Goal: Transaction & Acquisition: Purchase product/service

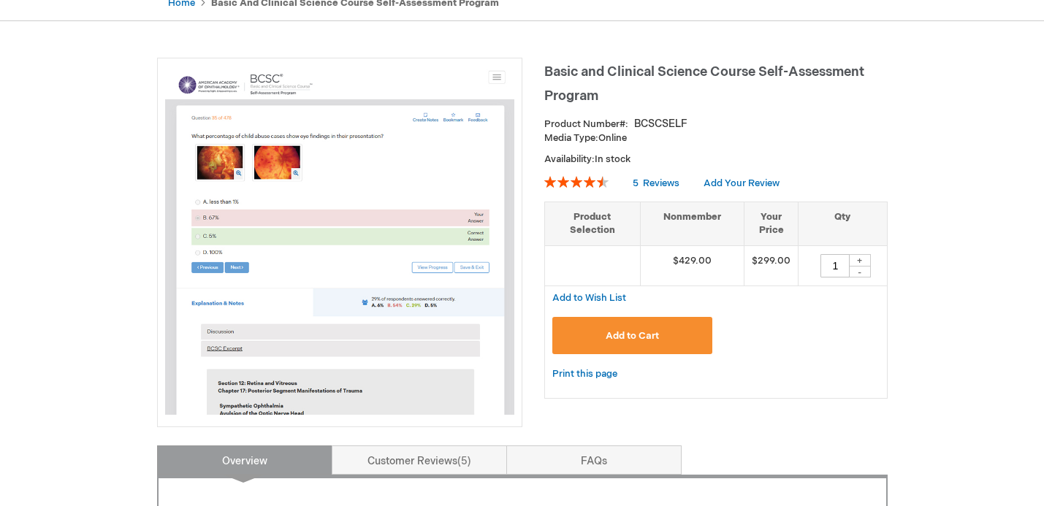
scroll to position [160, 0]
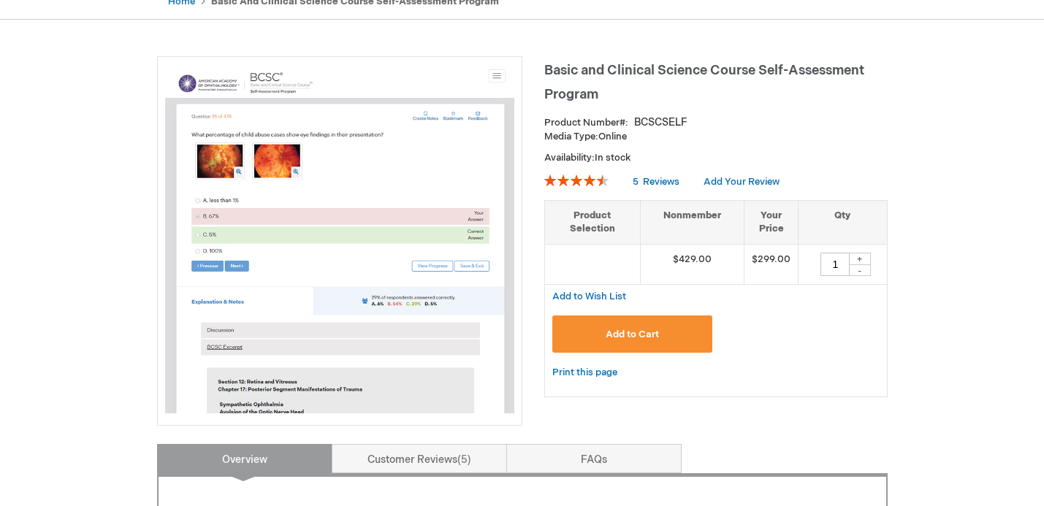
click at [674, 335] on button "Add to Cart" at bounding box center [632, 334] width 161 height 37
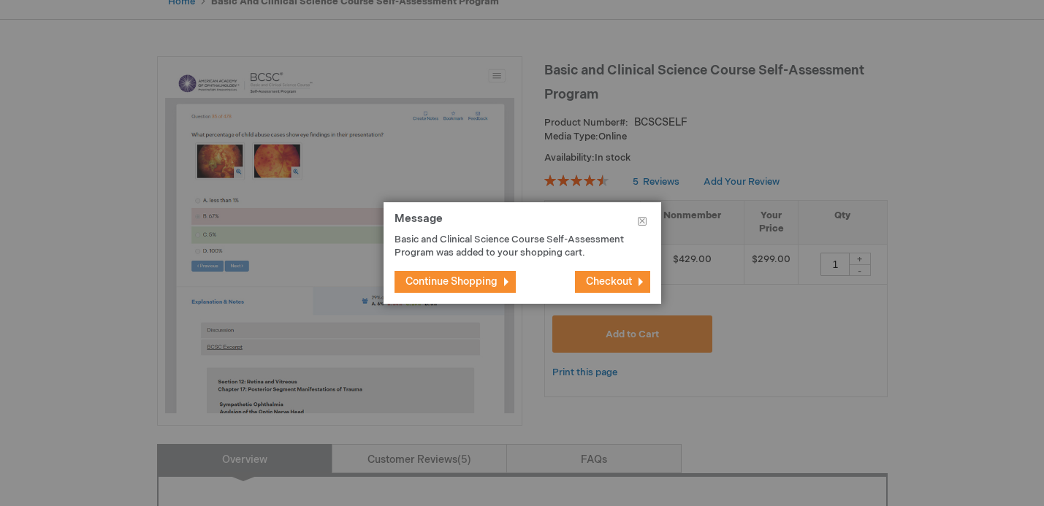
click at [609, 275] on span "Checkout" at bounding box center [609, 281] width 46 height 12
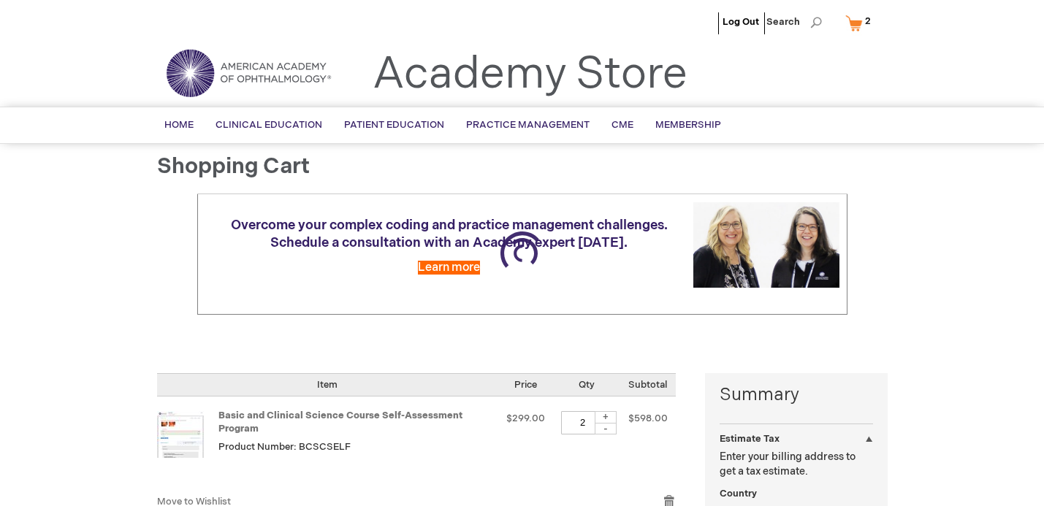
select select "US"
select select "36"
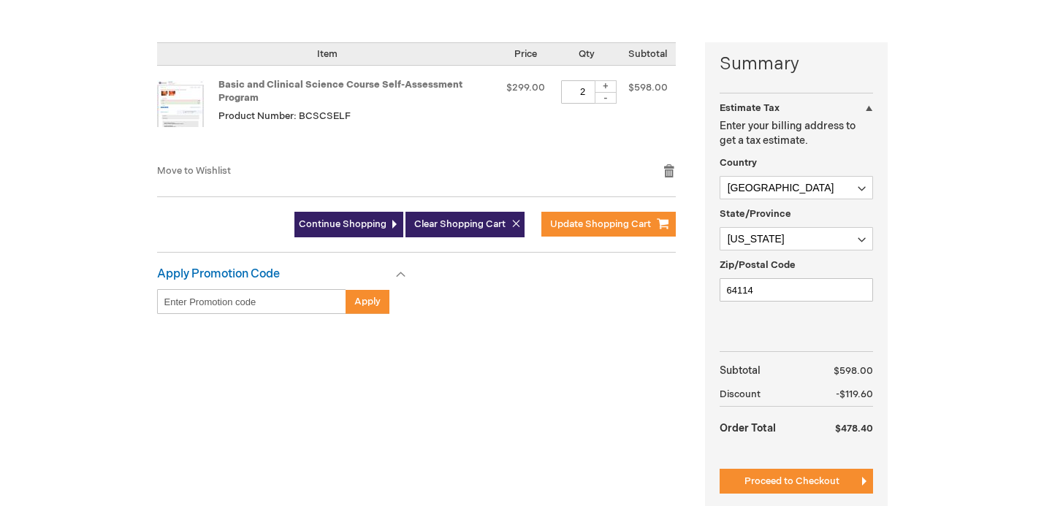
scroll to position [316, 0]
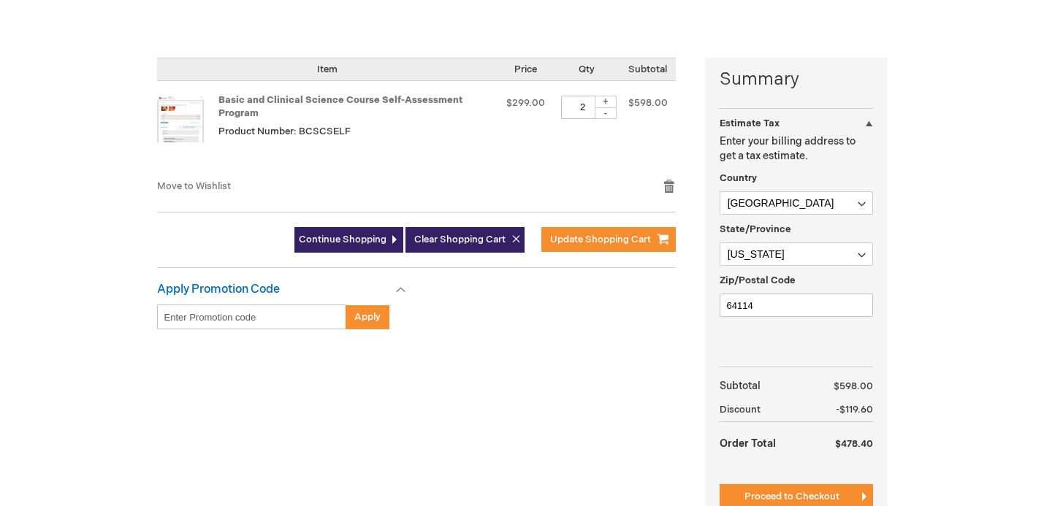
click at [609, 113] on div "-" at bounding box center [606, 113] width 22 height 12
type input "1"
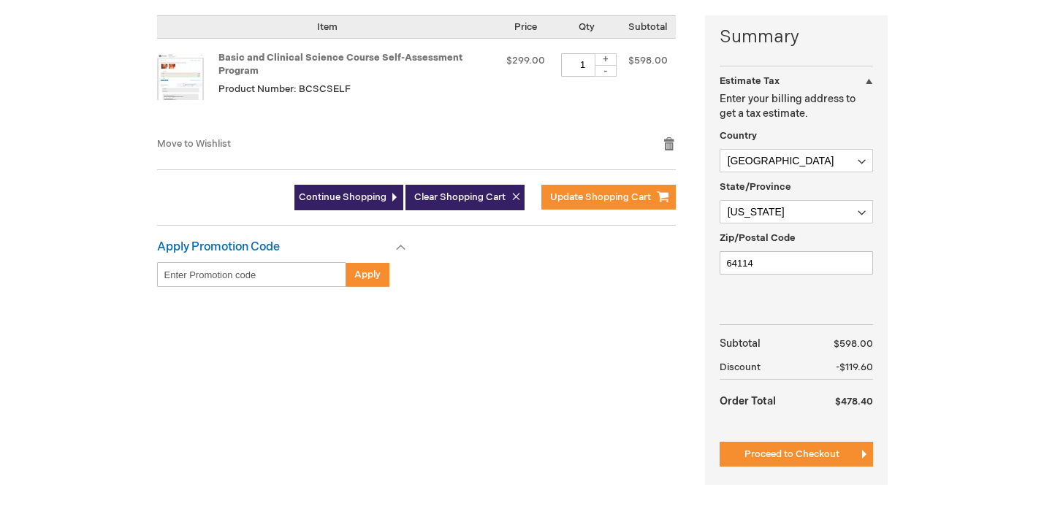
scroll to position [362, 0]
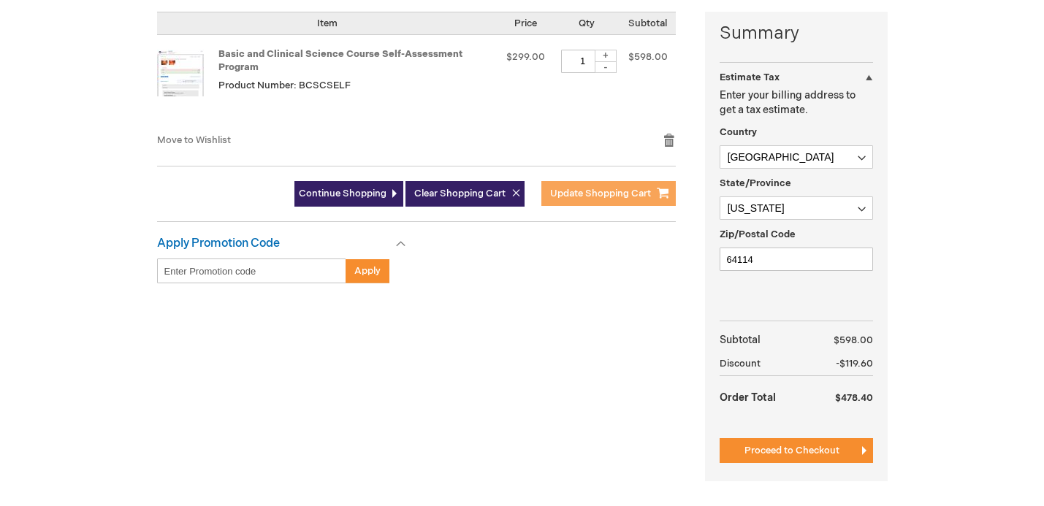
click at [562, 196] on span "Update Shopping Cart" at bounding box center [600, 194] width 101 height 12
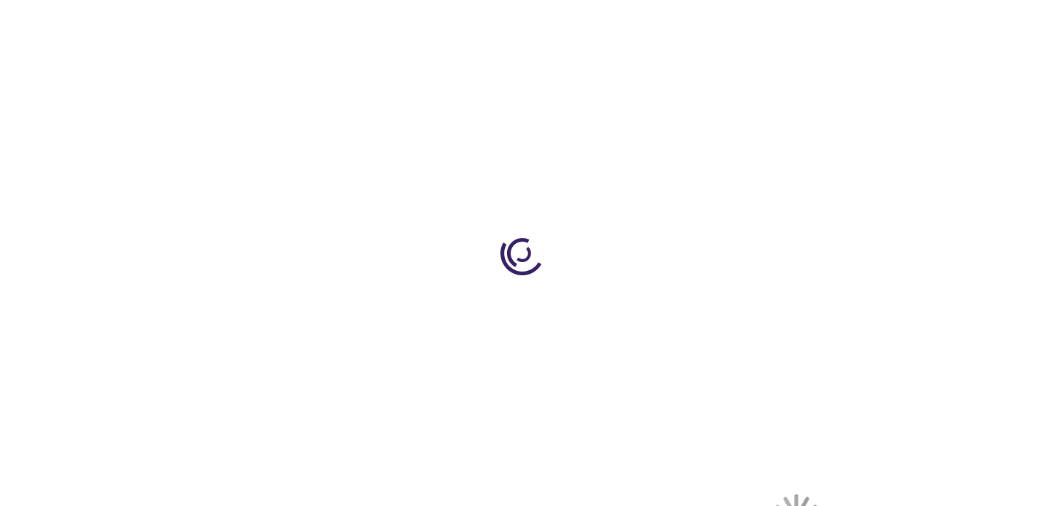
select select "US"
select select "36"
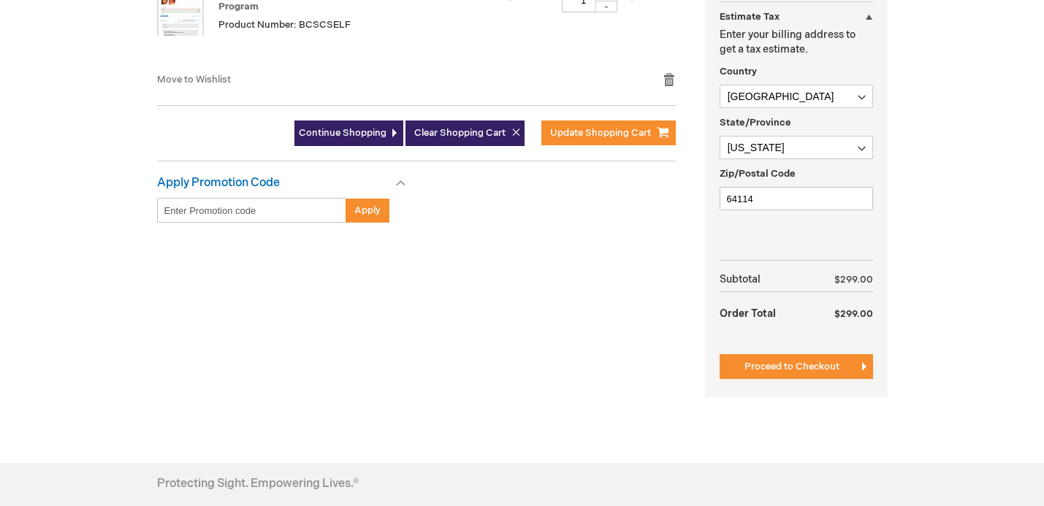
scroll to position [423, 0]
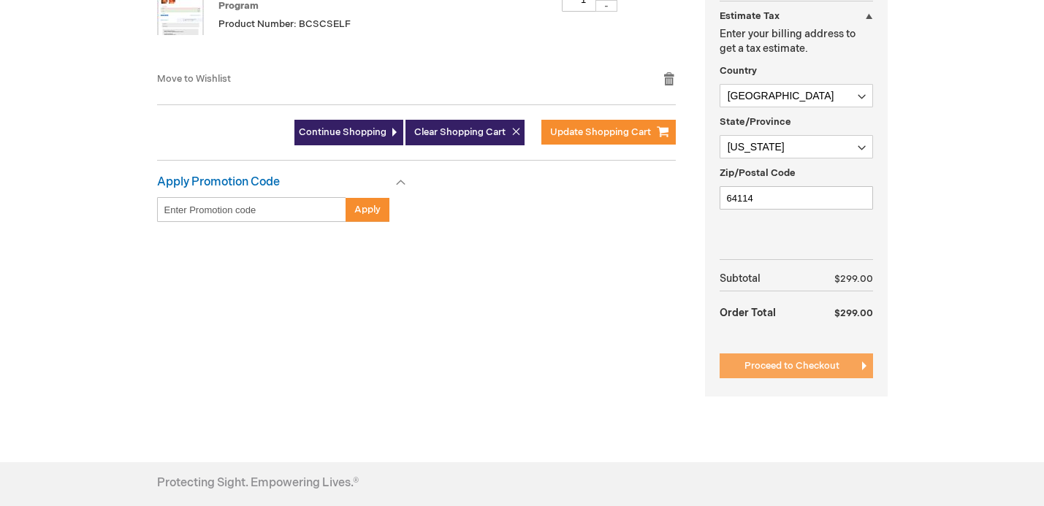
click at [829, 363] on span "Proceed to Checkout" at bounding box center [792, 366] width 95 height 12
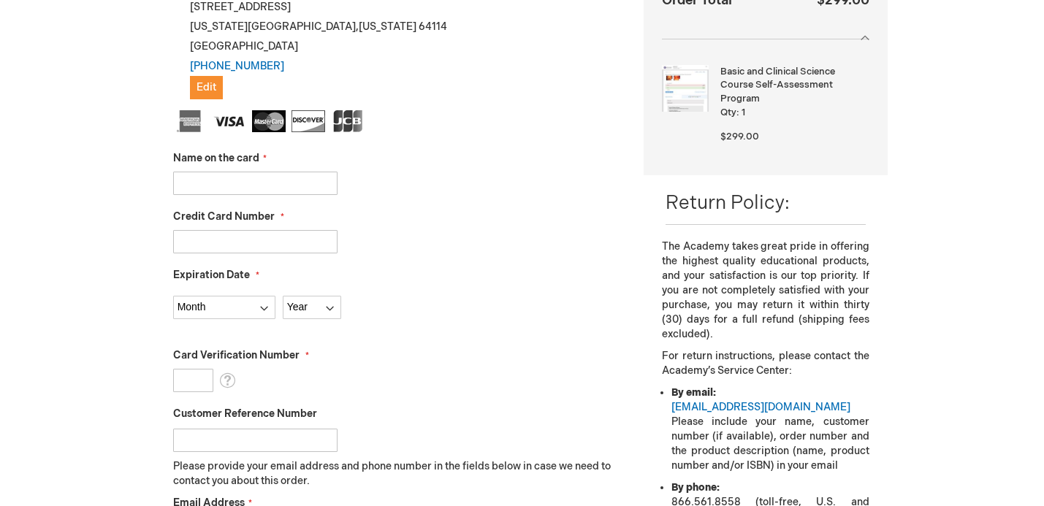
scroll to position [388, 0]
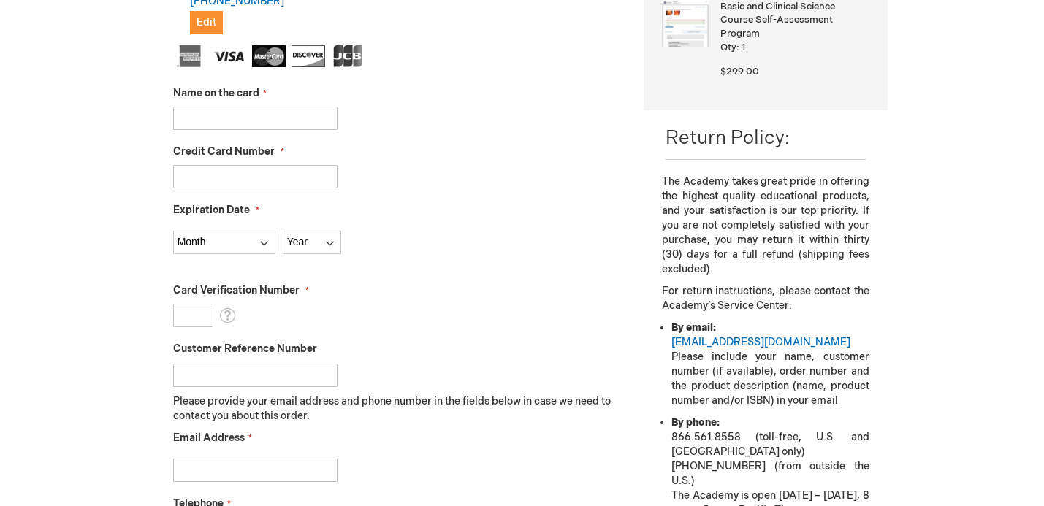
click at [280, 119] on input "Name on the card" at bounding box center [255, 118] width 164 height 23
type input "Joh"
type input "4147202429038688"
select select "5"
select select "2029"
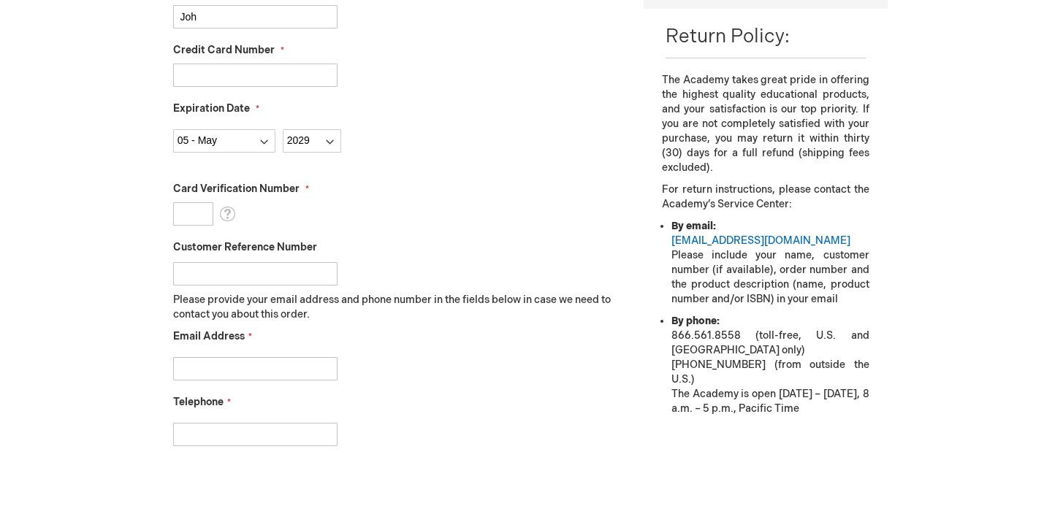
scroll to position [498, 0]
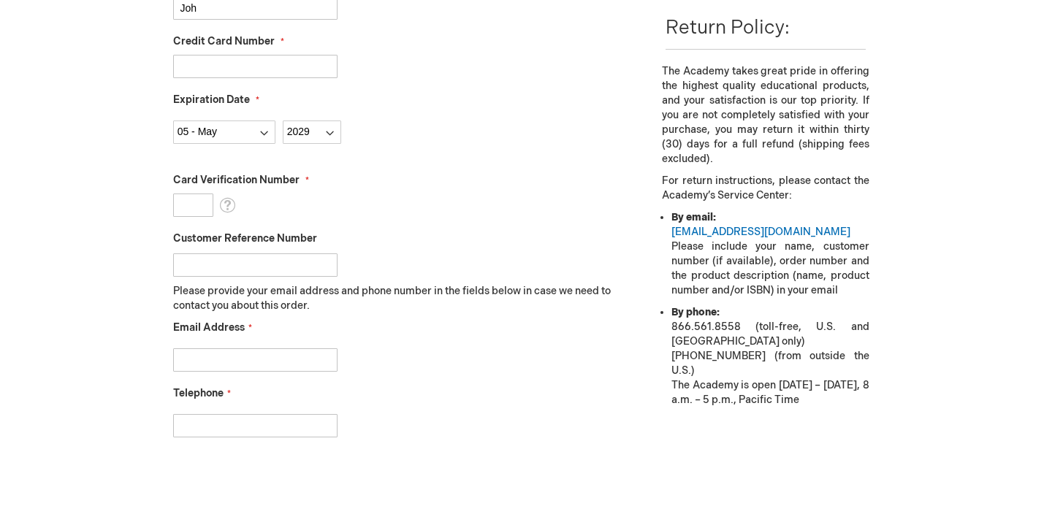
click at [207, 194] on input "Card Verification Number" at bounding box center [193, 205] width 40 height 23
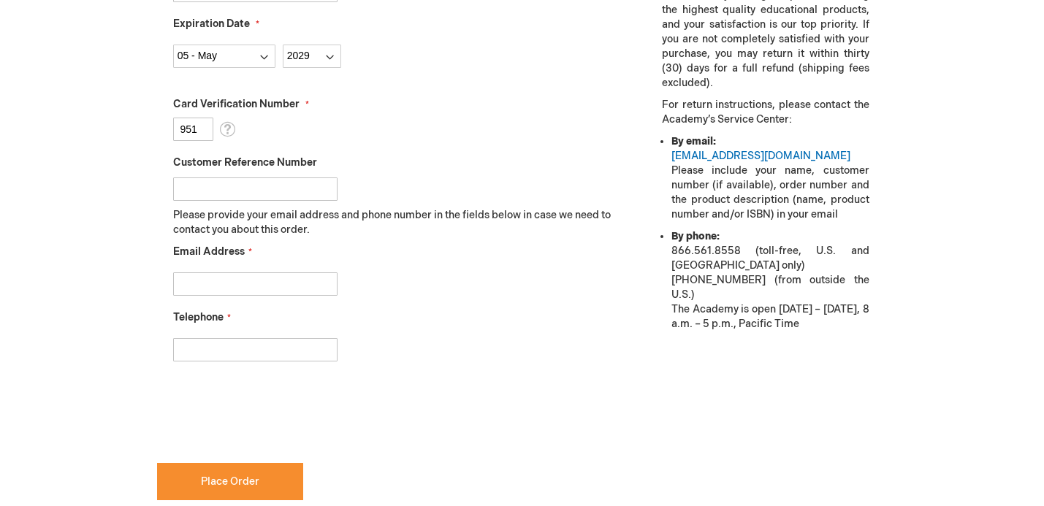
scroll to position [636, 0]
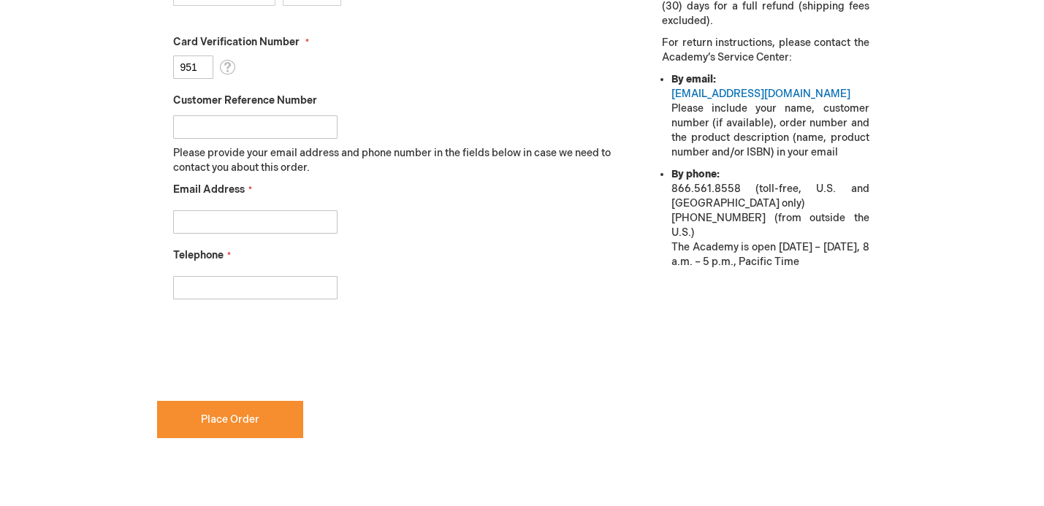
type input "951"
click at [240, 224] on input "Email Address" at bounding box center [255, 221] width 164 height 23
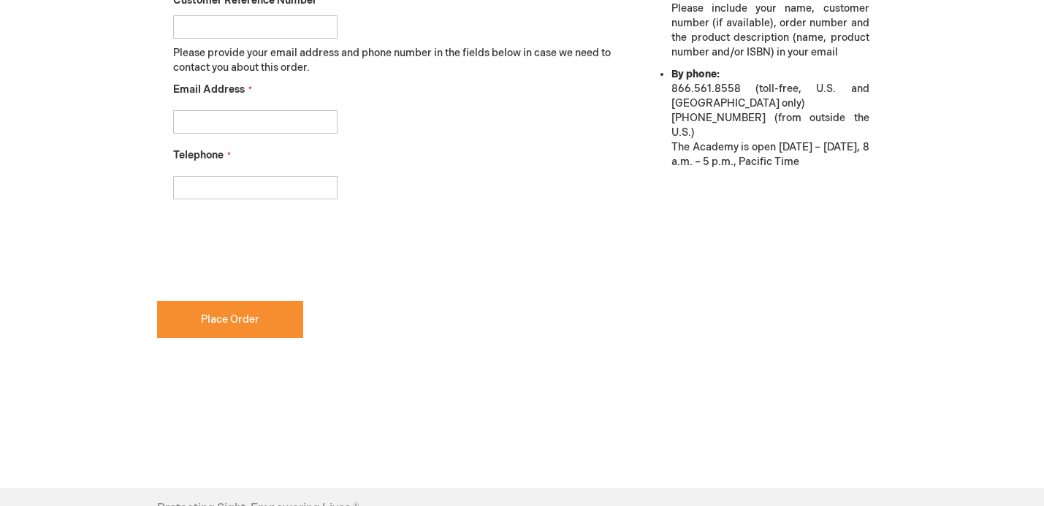
scroll to position [737, 0]
click at [246, 119] on input "Email Address" at bounding box center [255, 121] width 164 height 23
paste input "johnkunzeman@umkc.edu"
type input "johnkunzeman@umkc.edu"
click at [213, 186] on input "Telephone" at bounding box center [255, 186] width 164 height 23
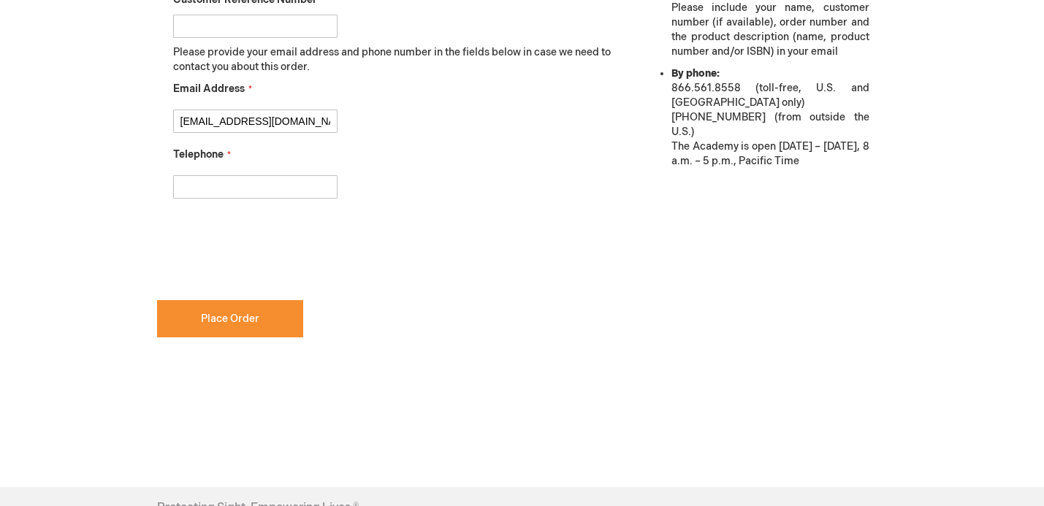
type input "2177251088"
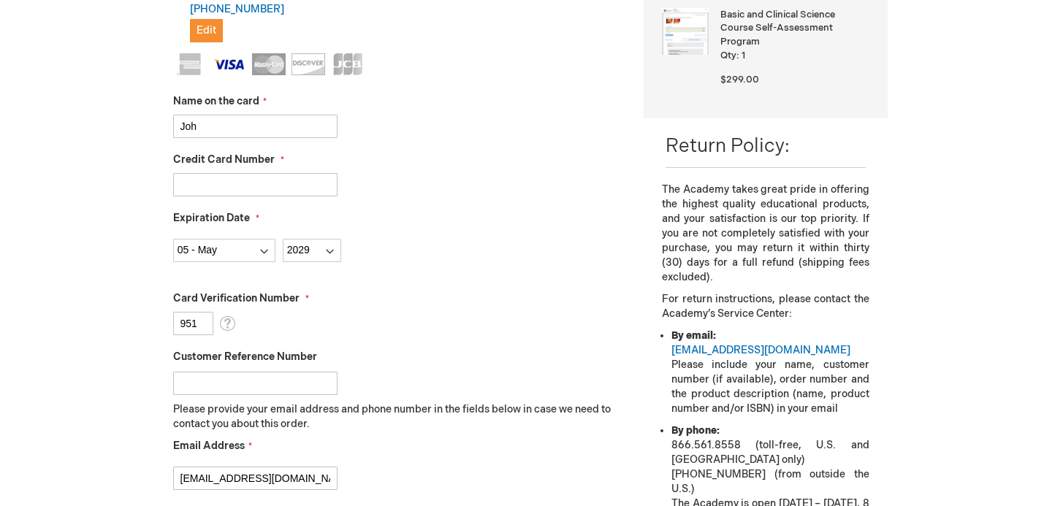
scroll to position [360, 0]
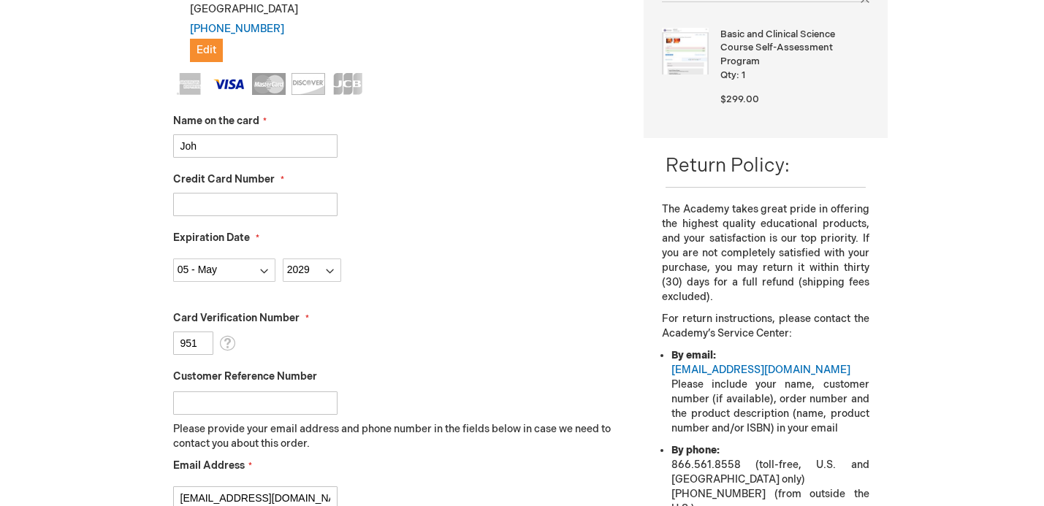
click at [272, 151] on input "Joh" at bounding box center [255, 145] width 164 height 23
type input "John M Kunzeman"
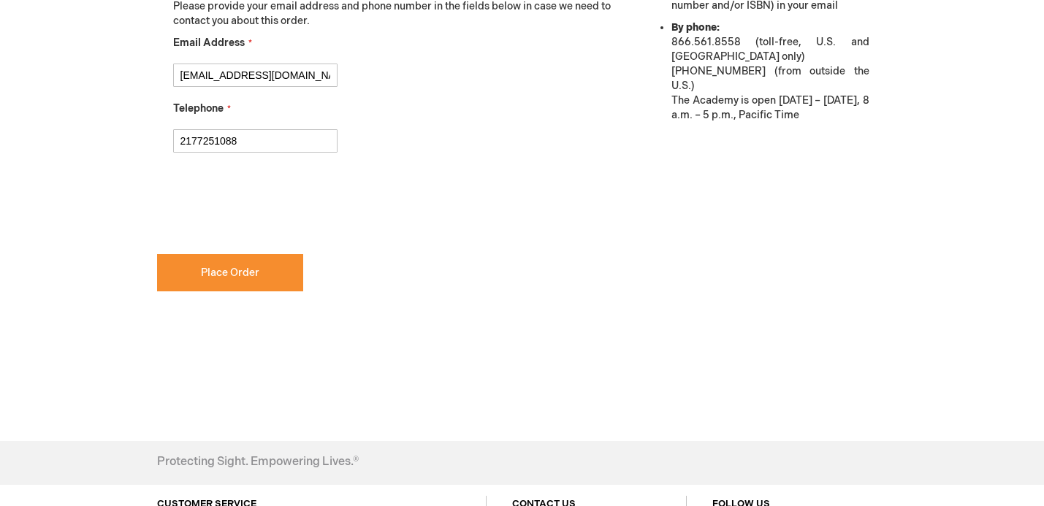
scroll to position [785, 0]
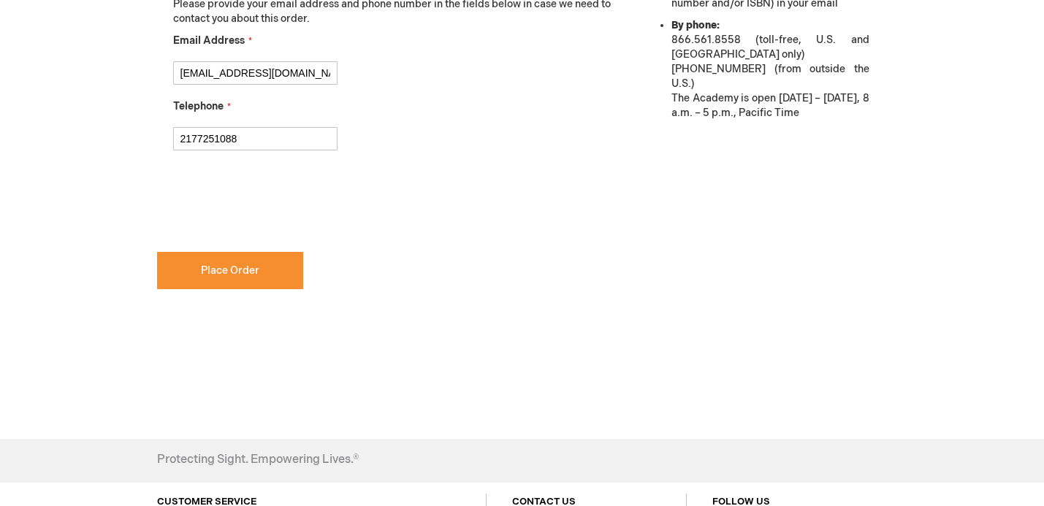
checkbox input "true"
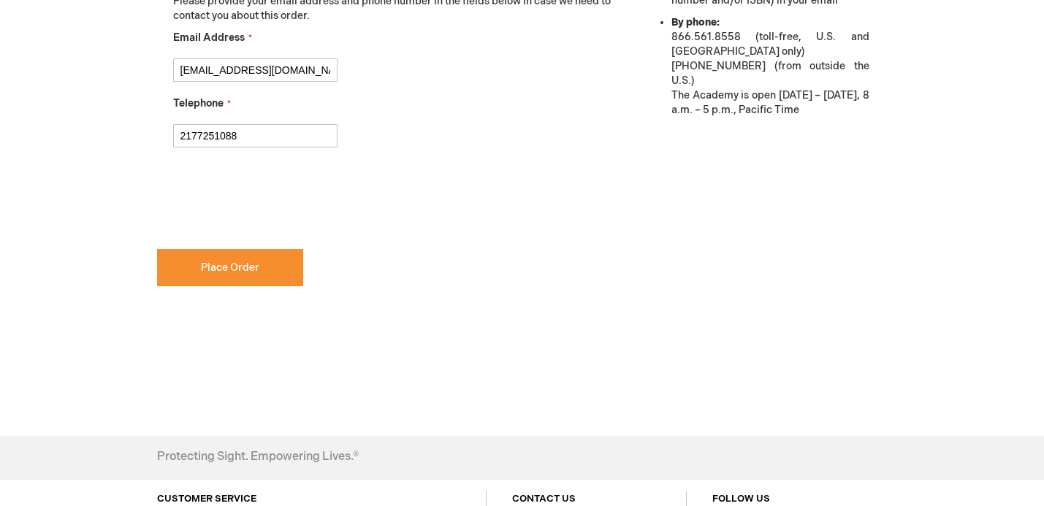
scroll to position [828, 0]
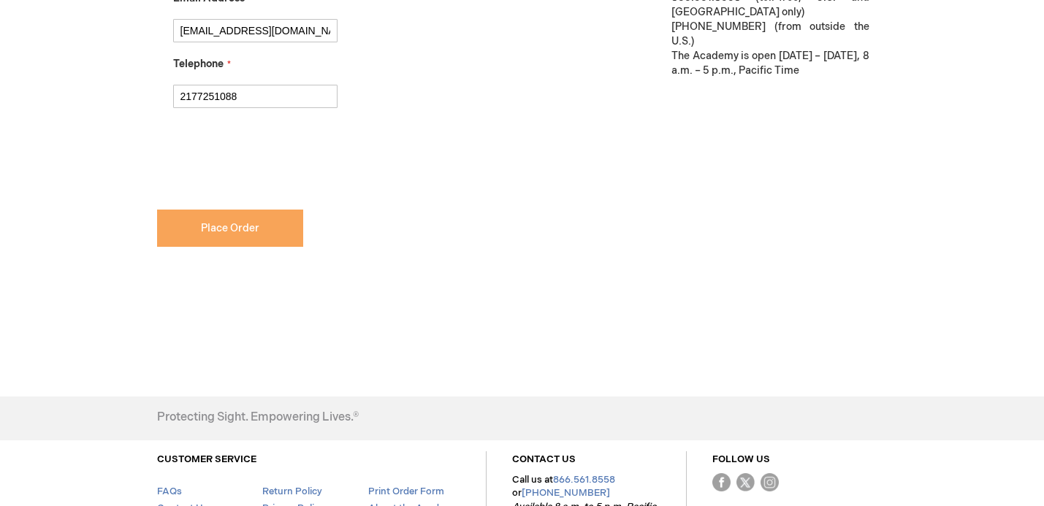
click at [242, 225] on span "Place Order" at bounding box center [230, 228] width 58 height 12
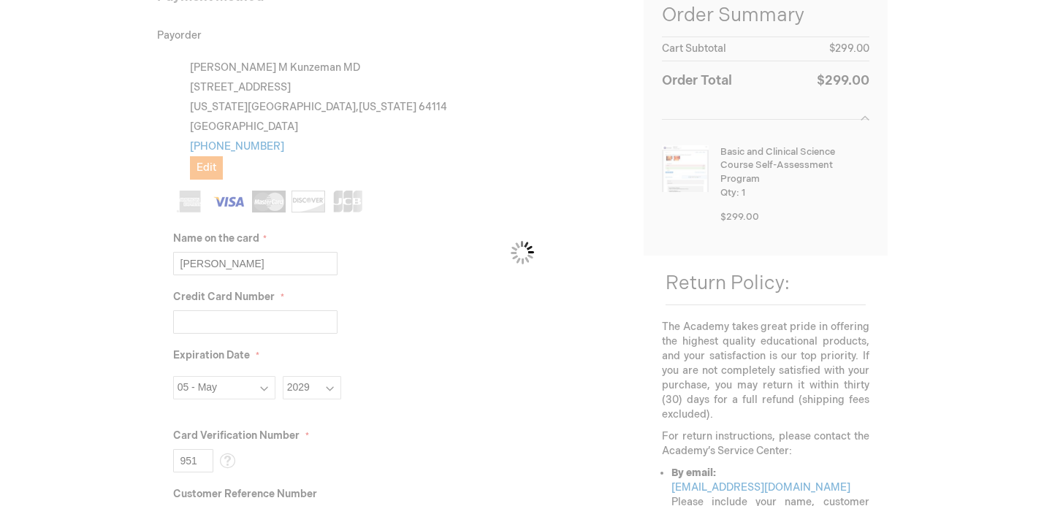
scroll to position [0, 0]
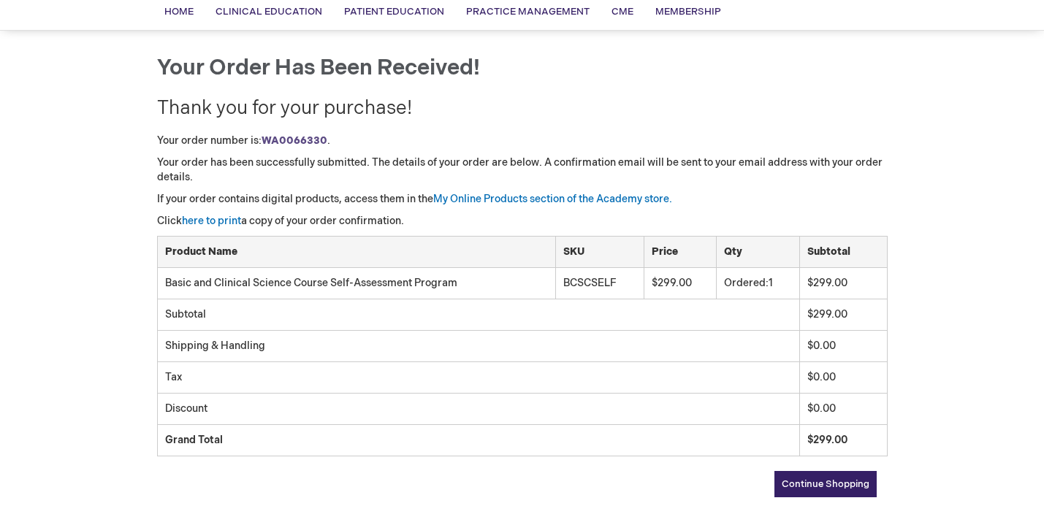
scroll to position [114, 0]
click at [632, 195] on link "My Online Products section of the Academy store." at bounding box center [552, 198] width 239 height 12
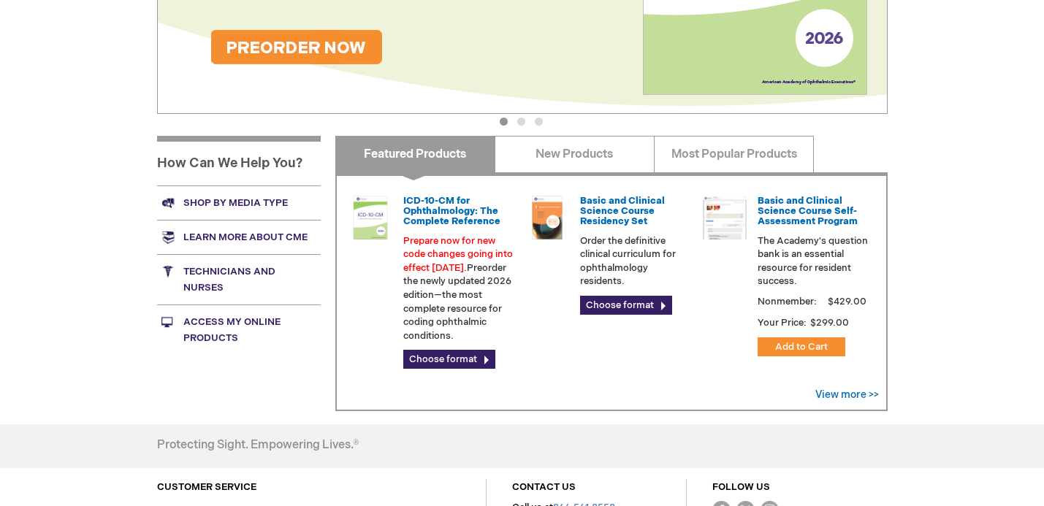
scroll to position [387, 0]
